Goal: Information Seeking & Learning: Learn about a topic

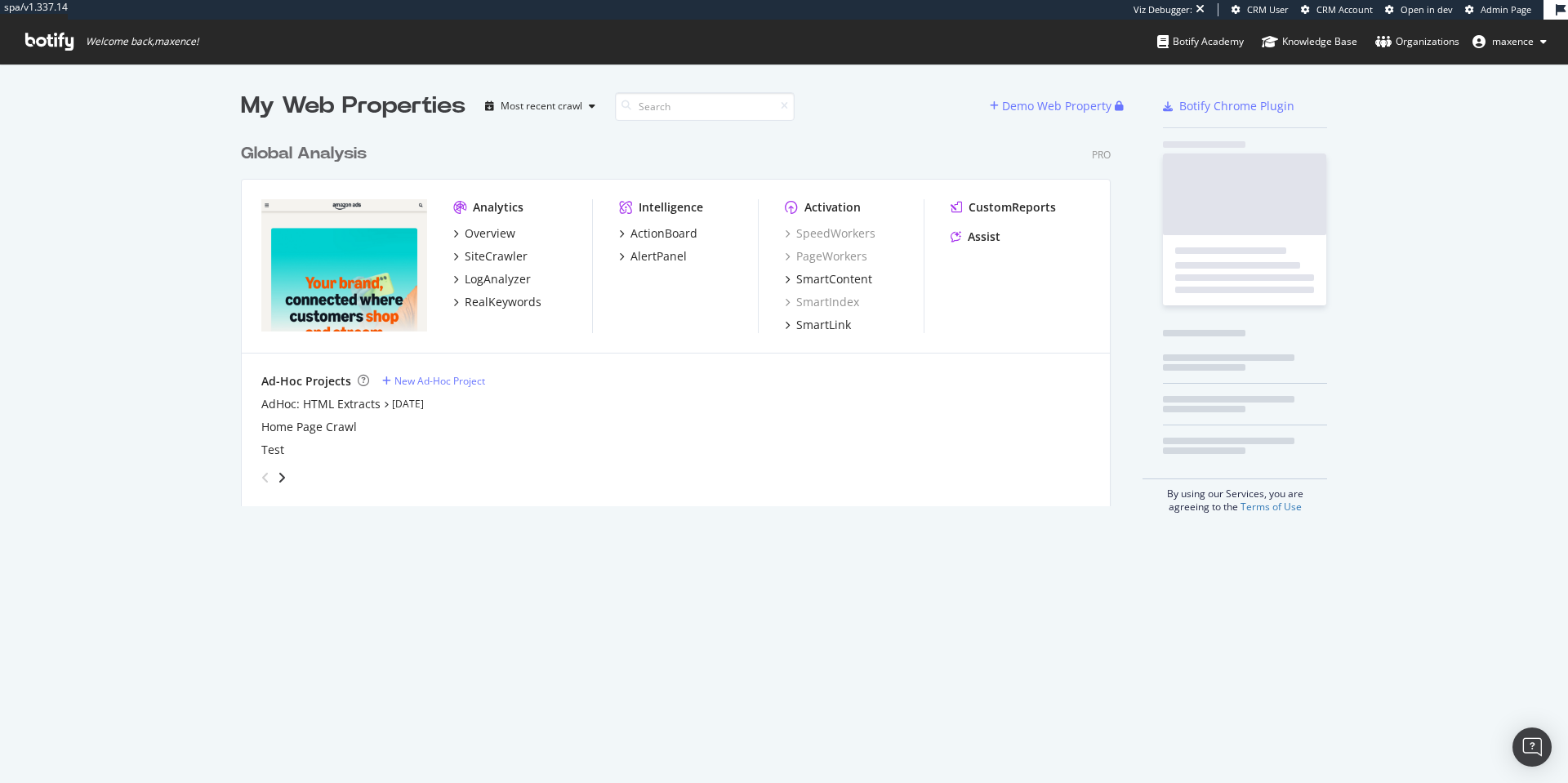
scroll to position [371, 870]
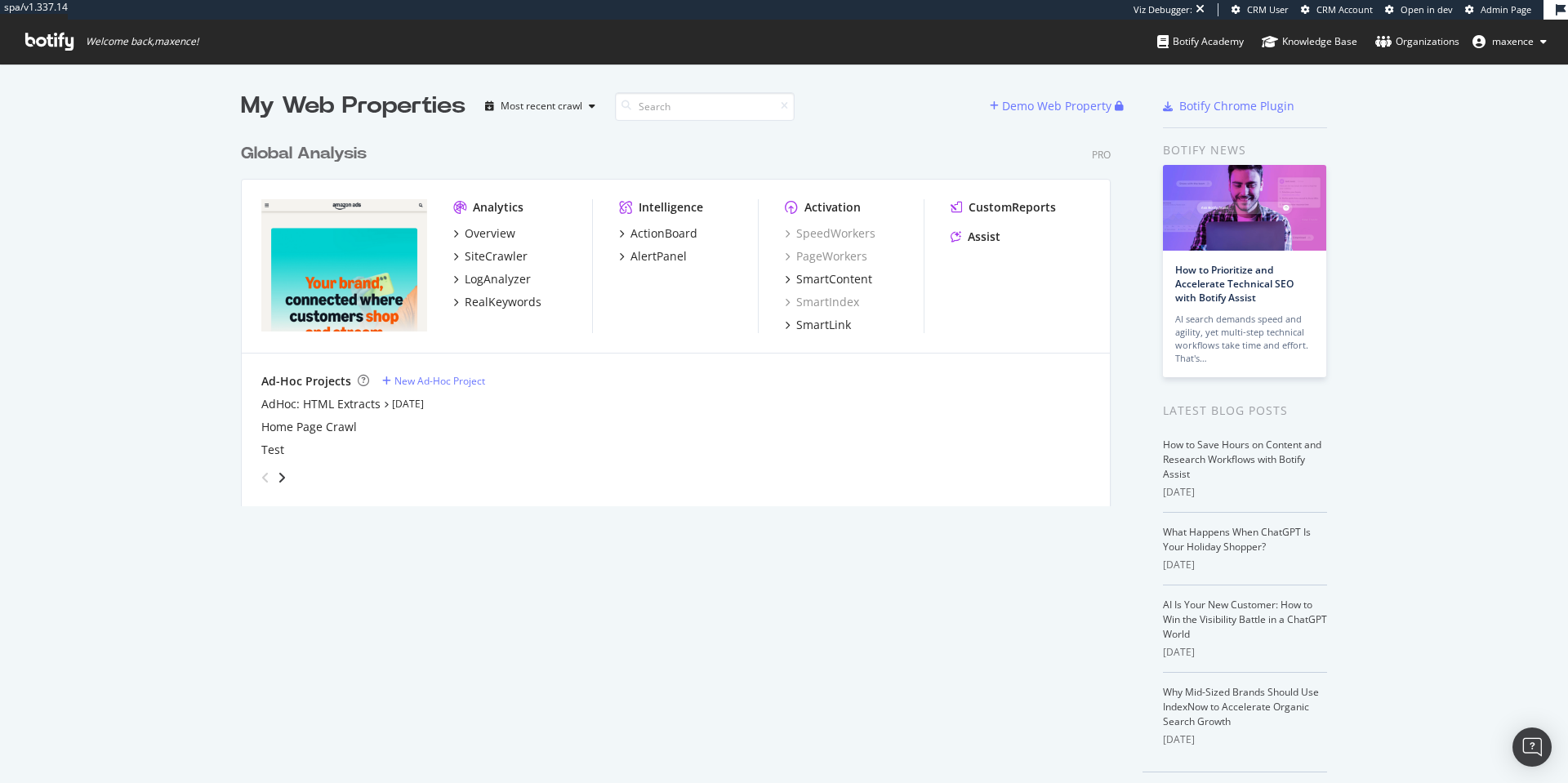
click at [331, 163] on div "Global Analysis" at bounding box center [304, 154] width 126 height 24
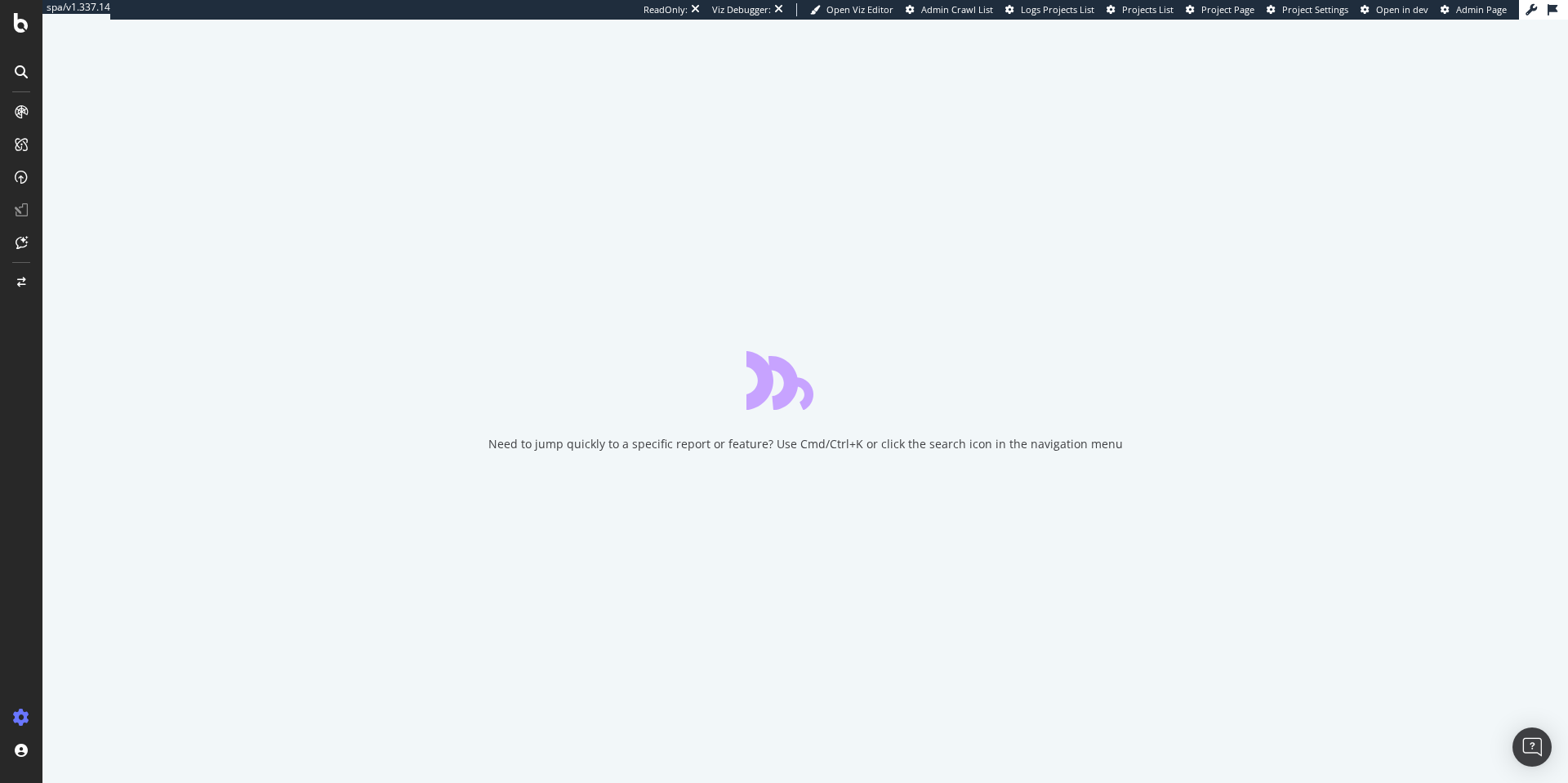
click at [1199, 10] on link "Project Page" at bounding box center [1219, 10] width 69 height 13
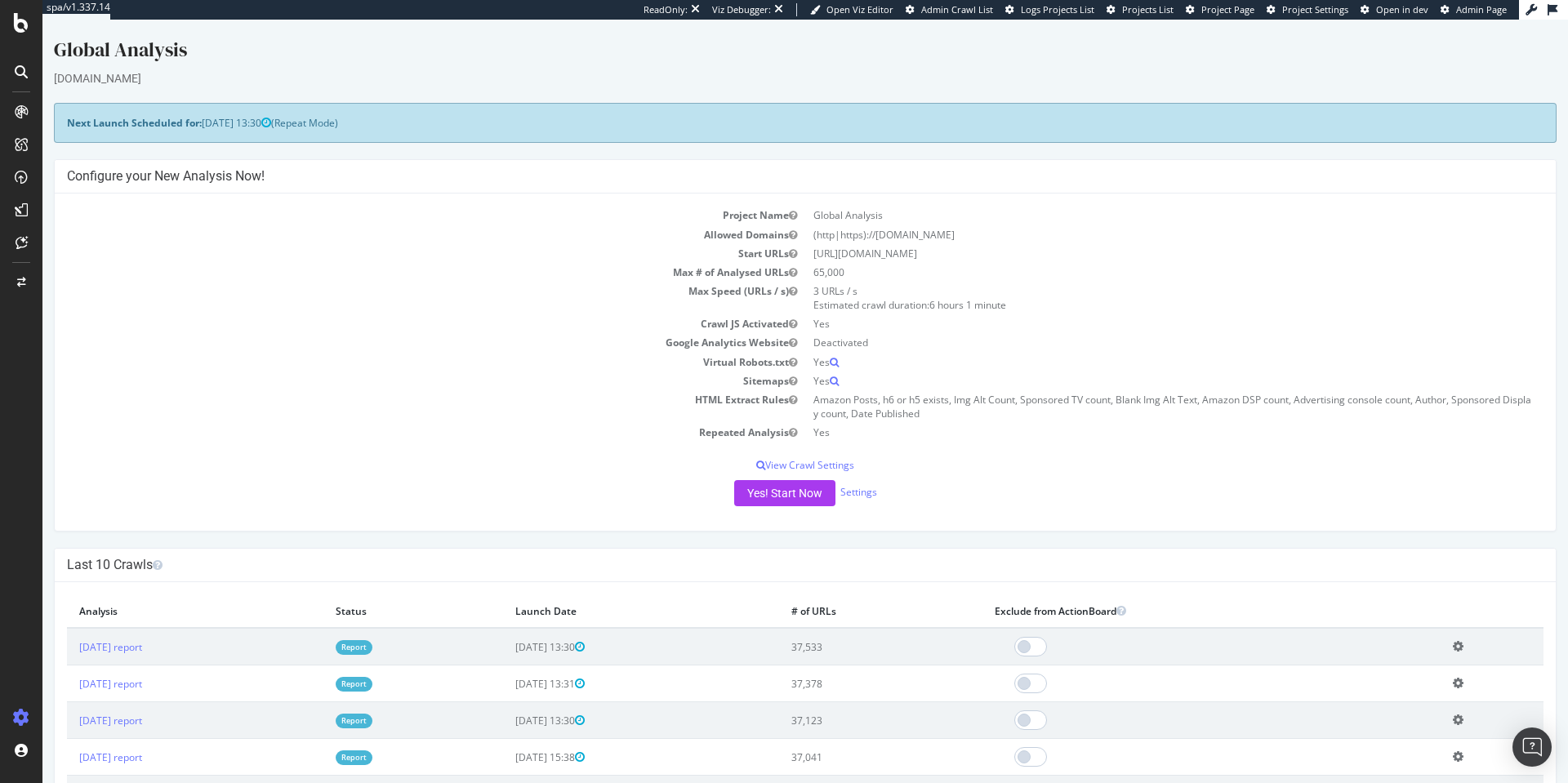
click at [1054, 10] on span "Logs Projects List" at bounding box center [1057, 10] width 73 height 12
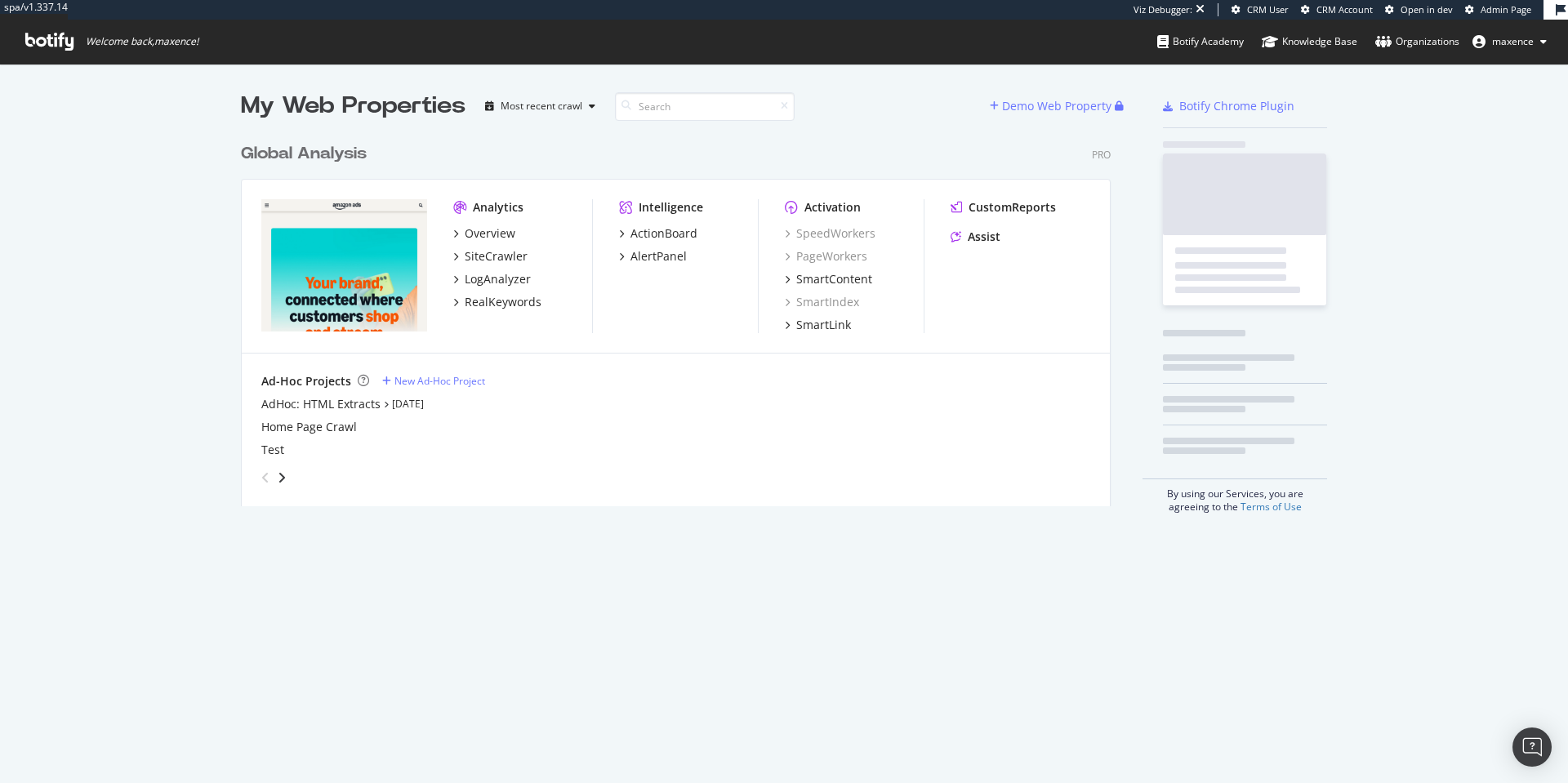
scroll to position [371, 870]
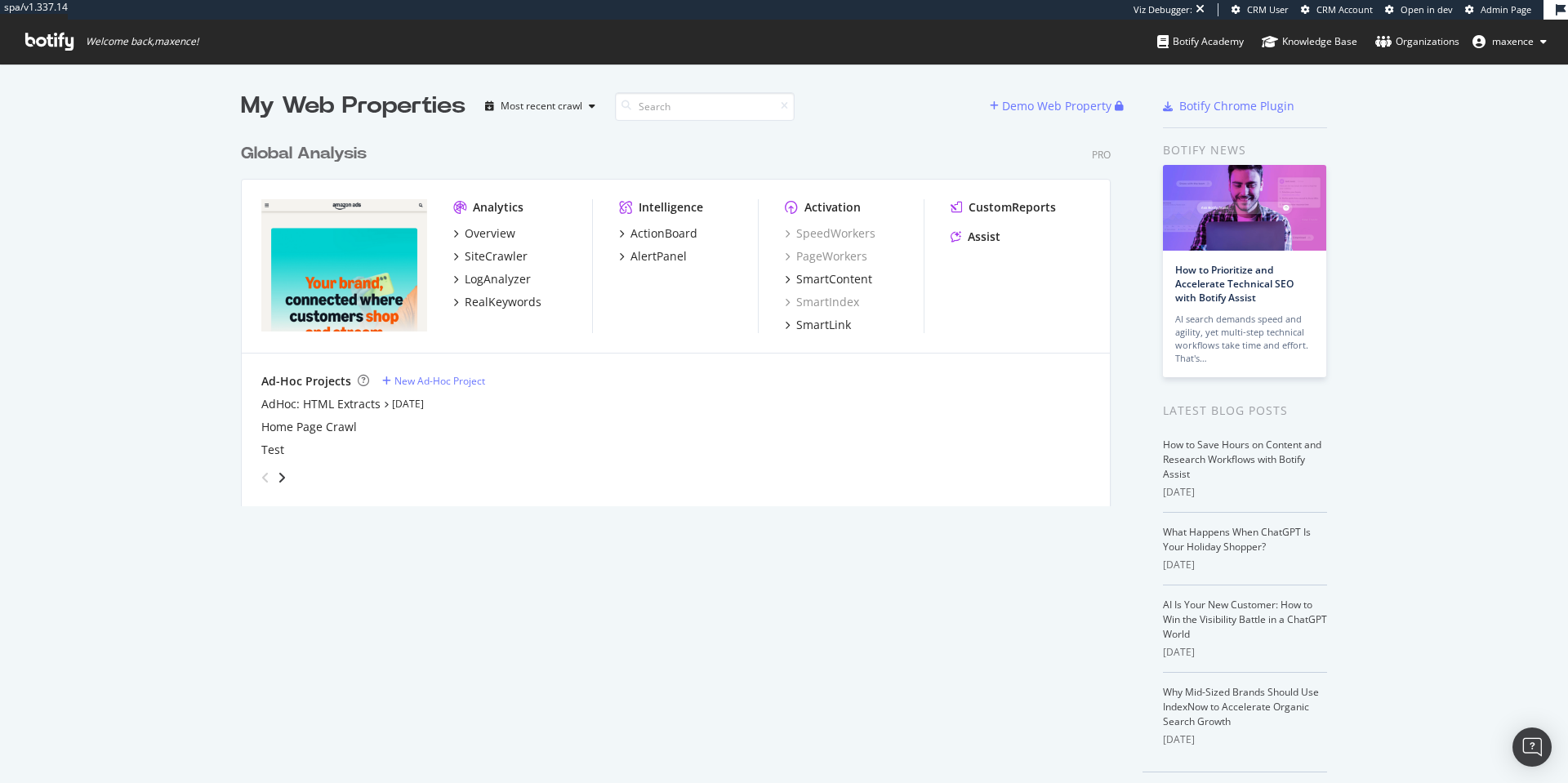
click at [314, 154] on div "Global Analysis" at bounding box center [304, 154] width 126 height 24
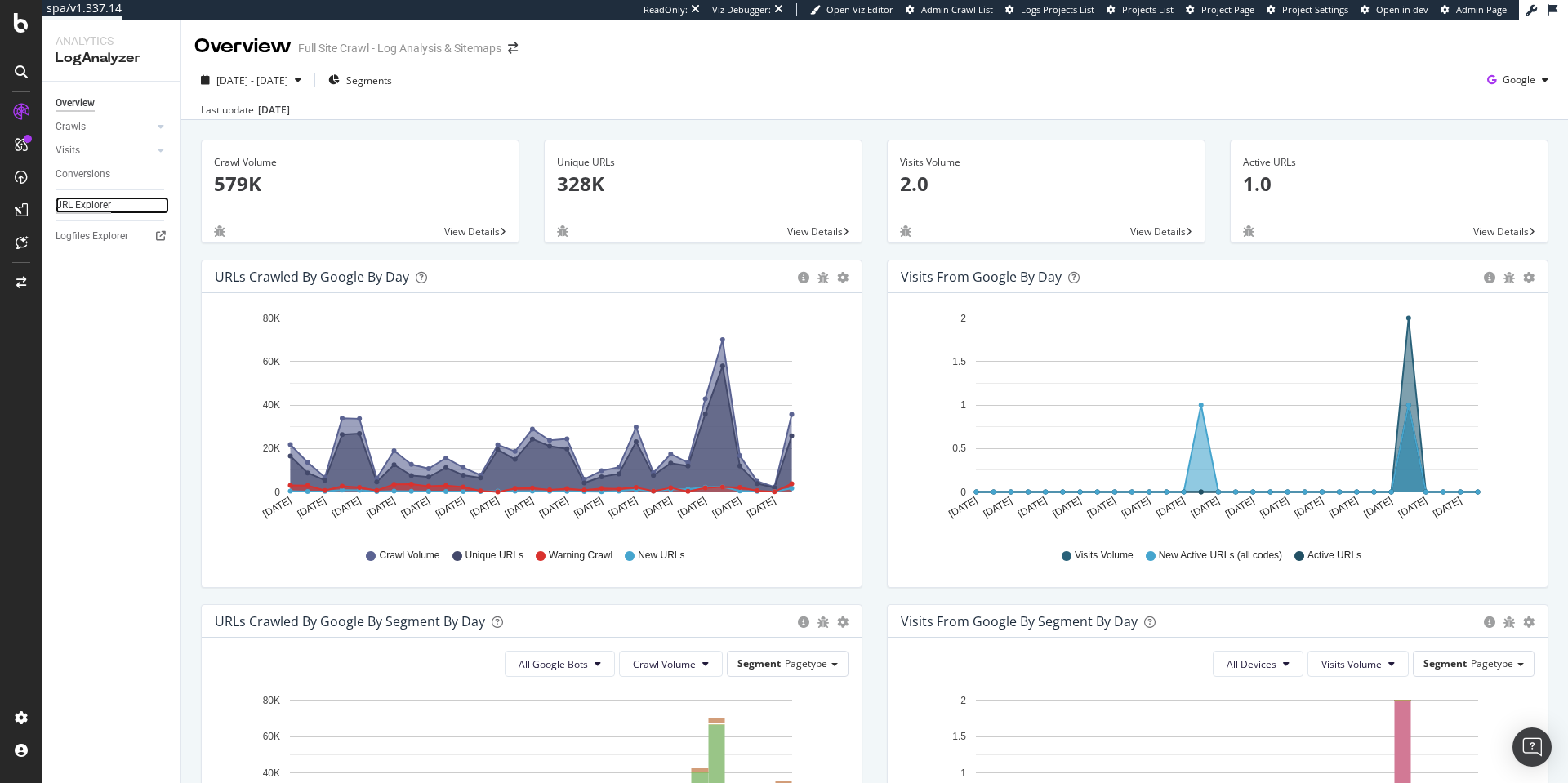
click at [91, 204] on div "URL Explorer" at bounding box center [84, 205] width 56 height 17
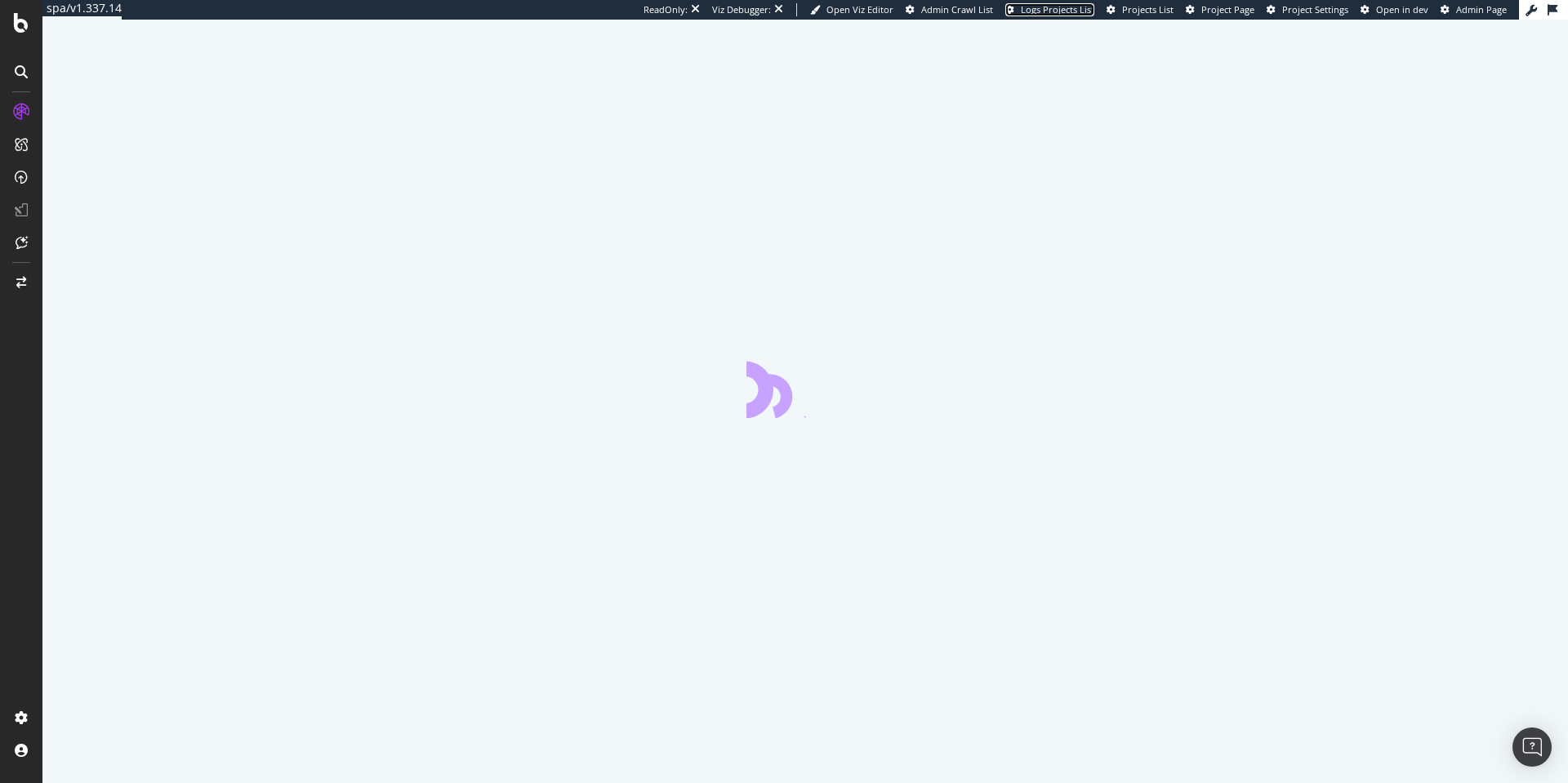
click at [1075, 13] on span "Logs Projects List" at bounding box center [1057, 10] width 73 height 12
click at [1224, 12] on span "Project Page" at bounding box center [1227, 10] width 53 height 12
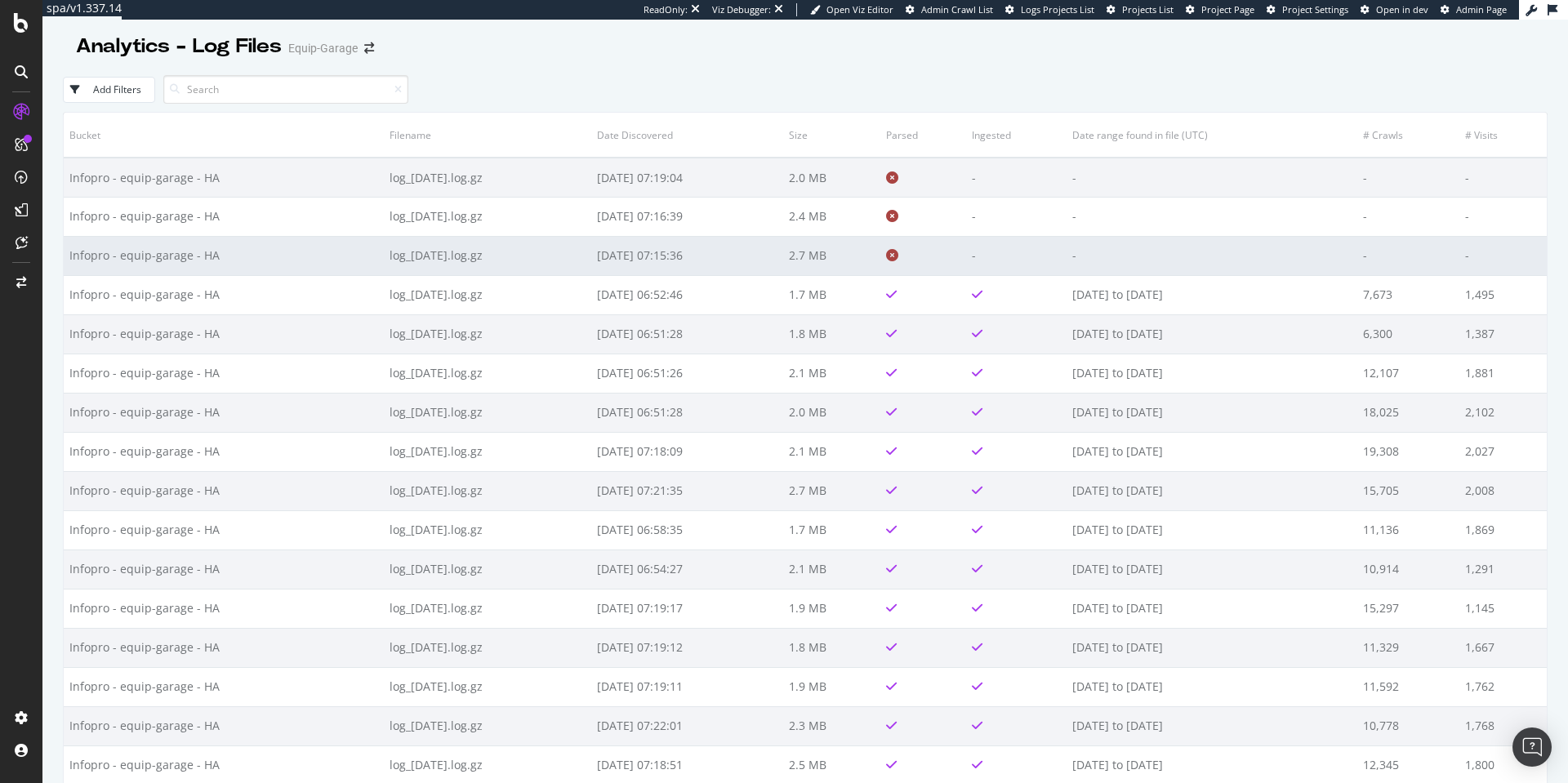
click at [662, 255] on td "2025-09-03 07:15:36" at bounding box center [687, 255] width 193 height 39
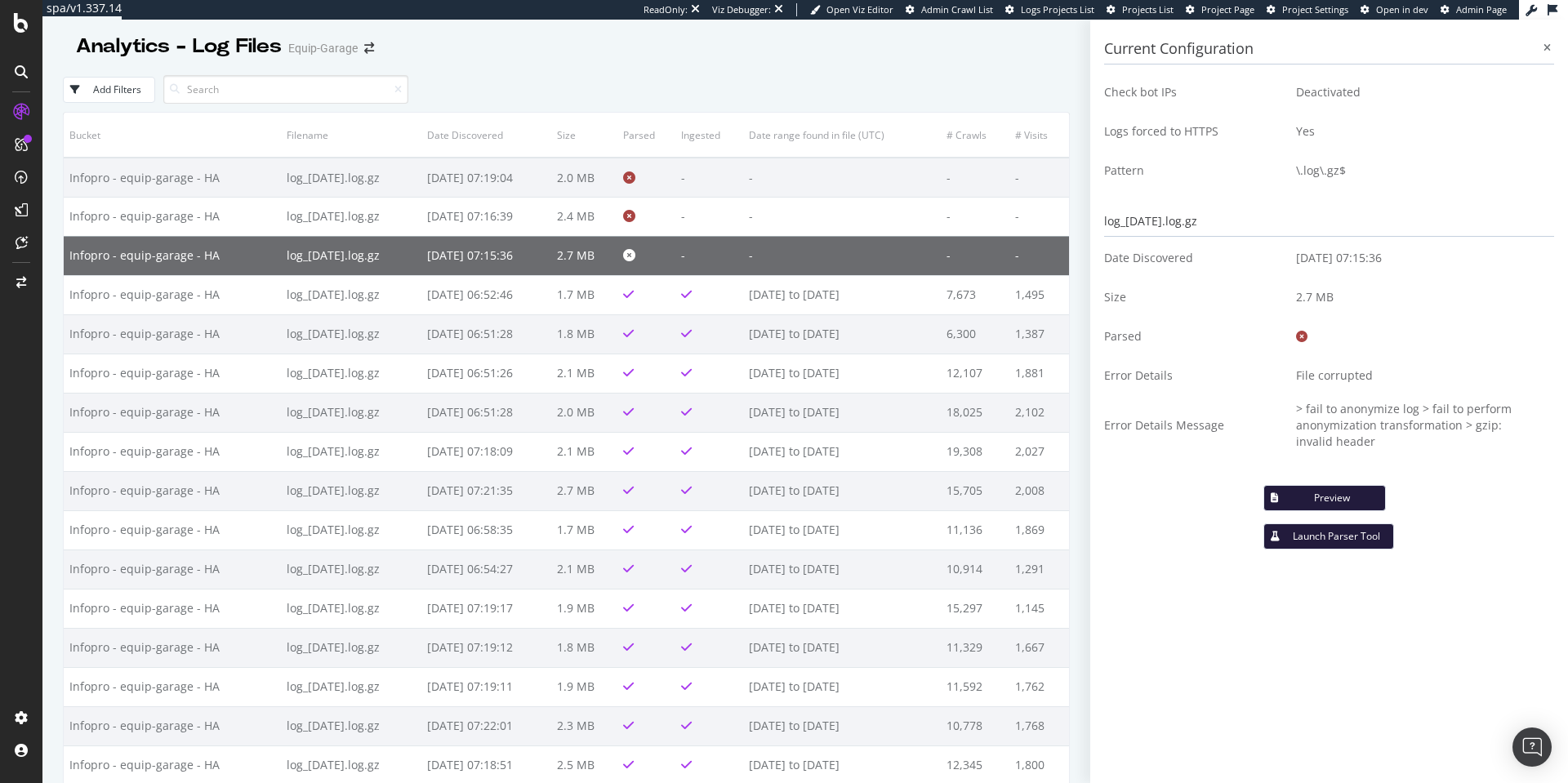
click at [666, 240] on td at bounding box center [646, 255] width 58 height 39
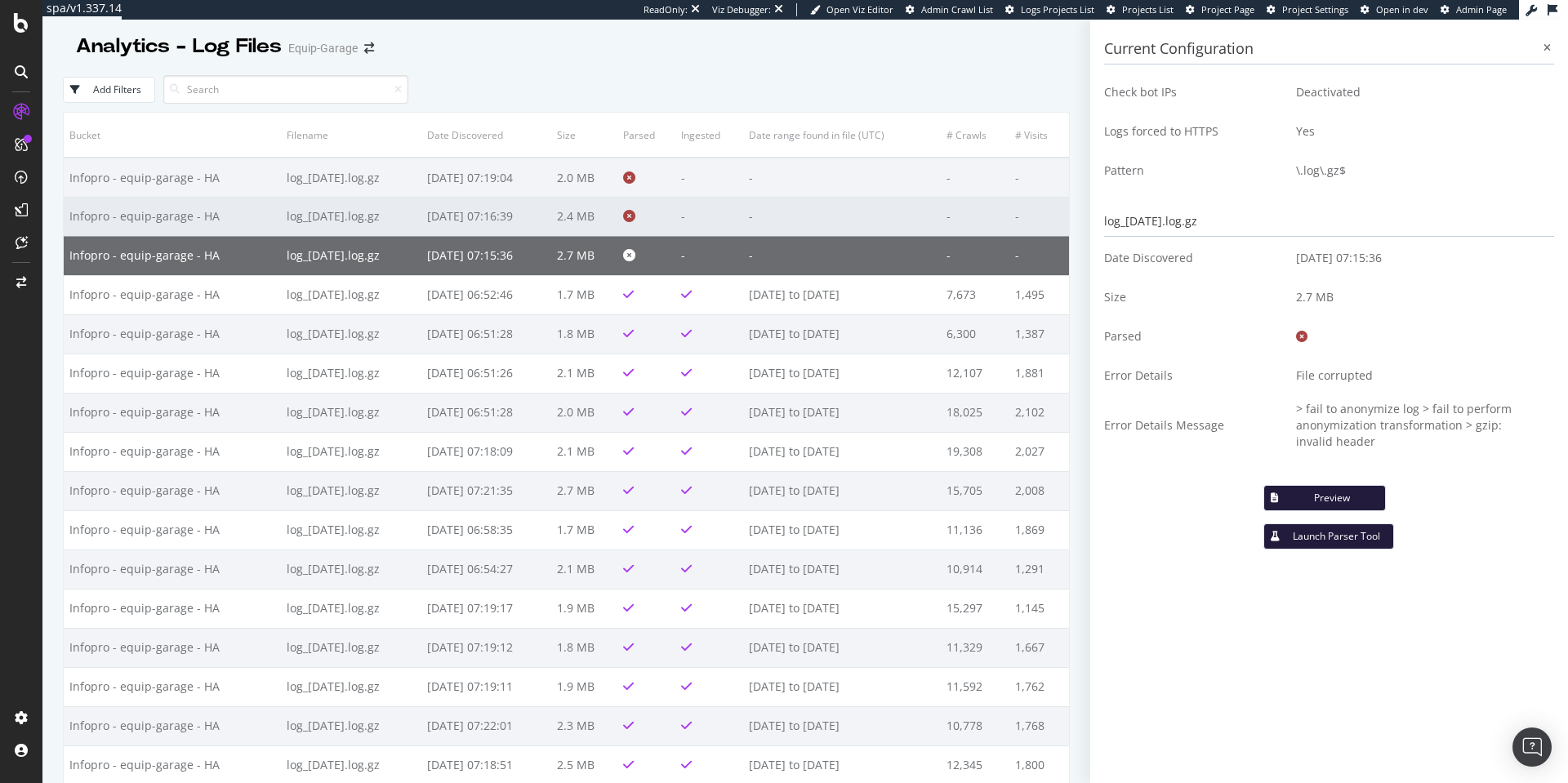
click at [659, 216] on td at bounding box center [646, 216] width 58 height 39
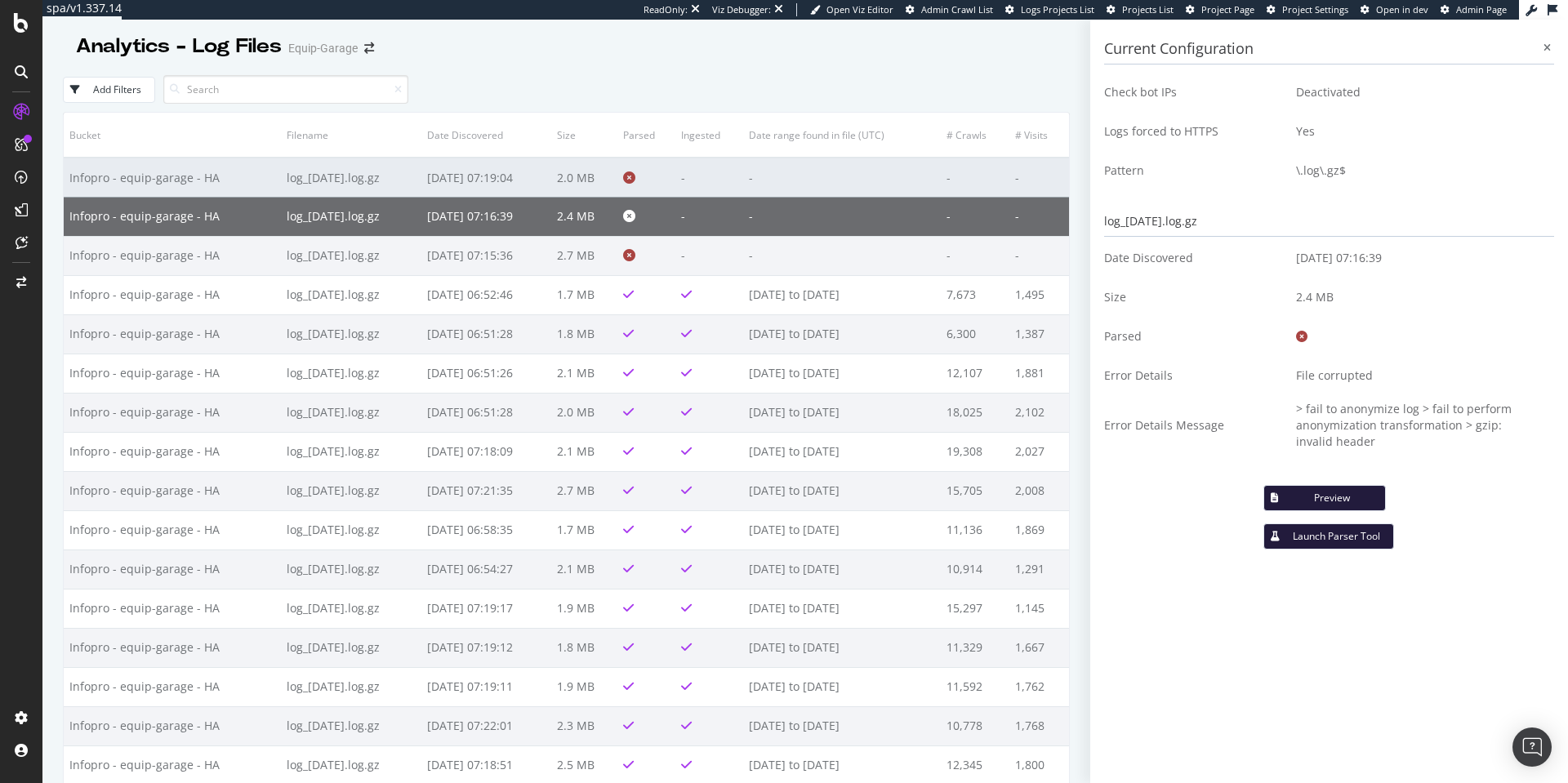
click at [618, 171] on td "2.0 MB" at bounding box center [584, 177] width 66 height 39
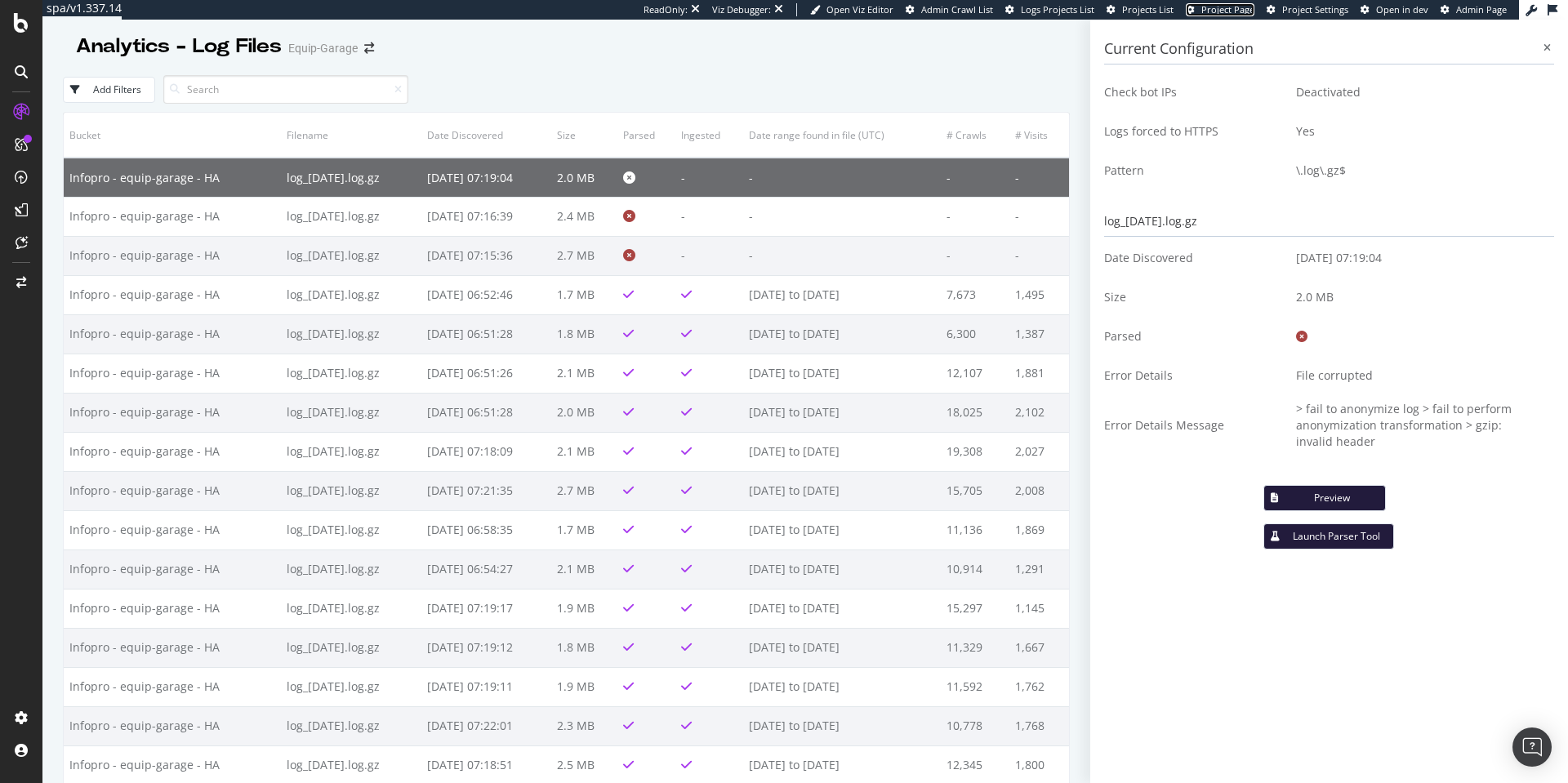
click at [1220, 10] on span "Project Page" at bounding box center [1227, 10] width 53 height 12
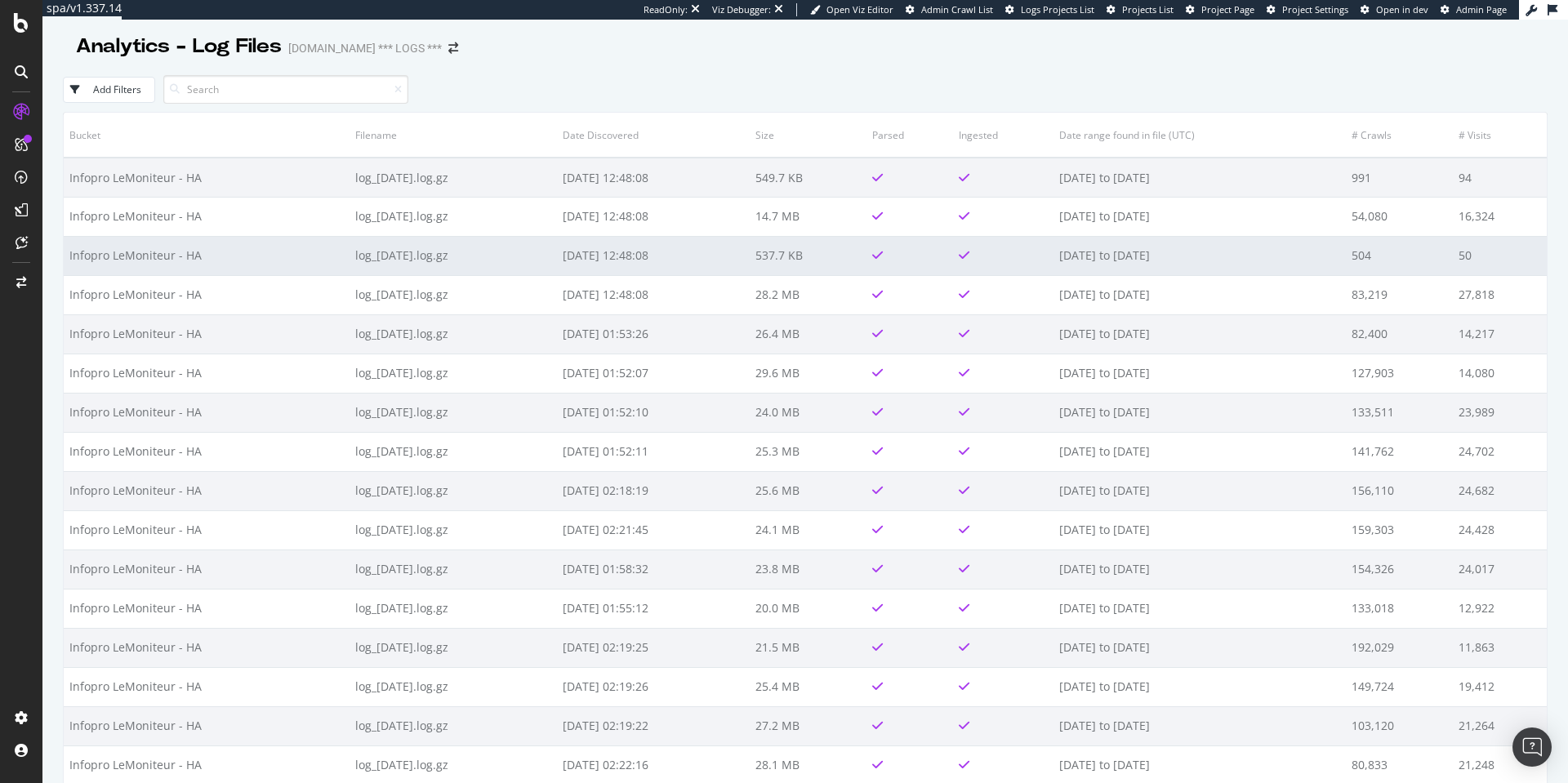
click at [409, 270] on td "log_[DATE].log.gz" at bounding box center [452, 255] width 207 height 39
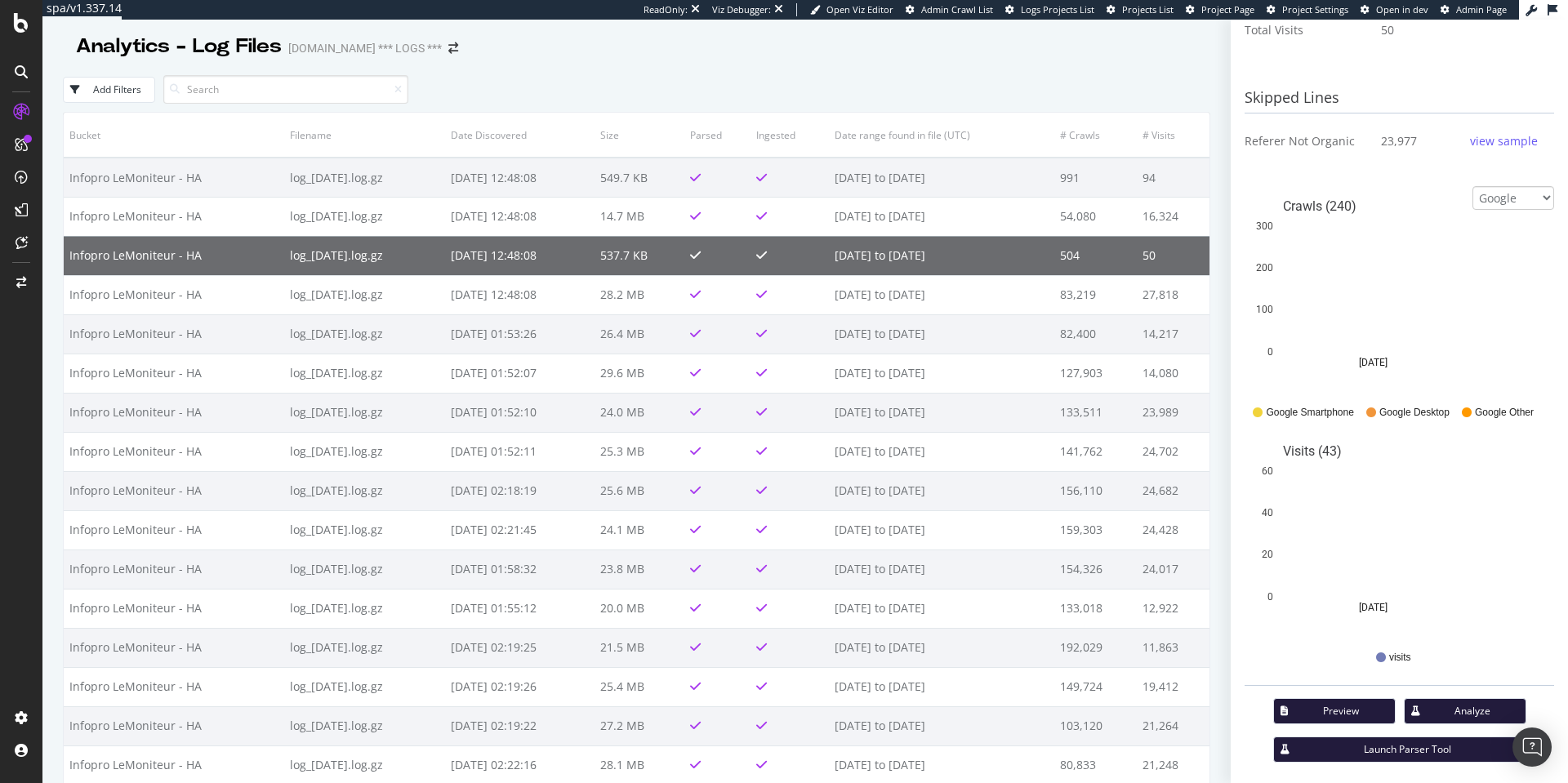
scroll to position [516, 0]
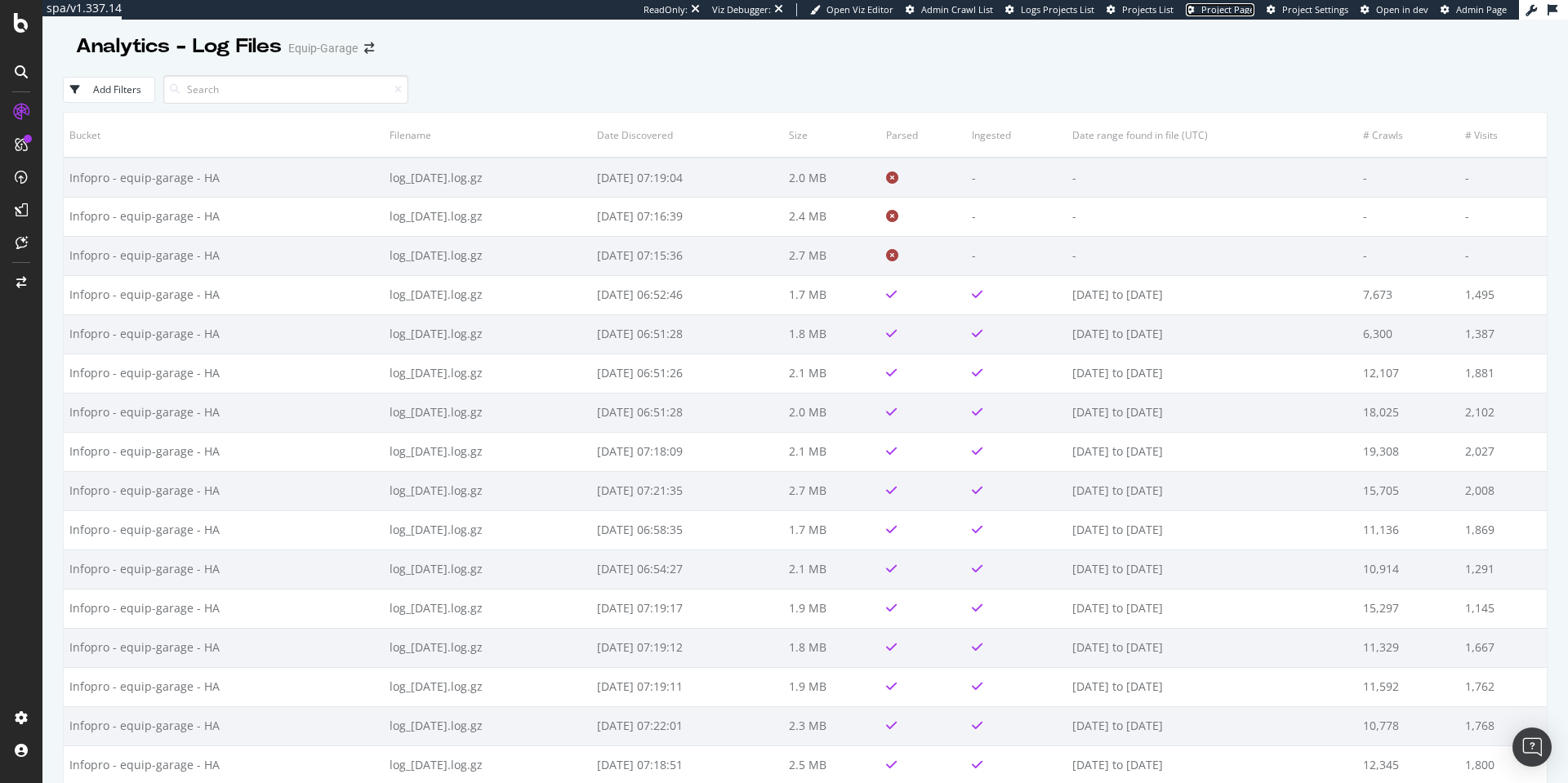
click at [1226, 16] on link "Project Page" at bounding box center [1219, 10] width 69 height 13
click at [1071, 2] on div "ReadOnly: Viz Debugger: Open Viz Editor Admin Crawl List Logs Projects List Pro…" at bounding box center [1081, 10] width 875 height 19
click at [1081, 14] on span "Logs Projects List" at bounding box center [1057, 10] width 73 height 12
